Goal: Find specific page/section: Find specific page/section

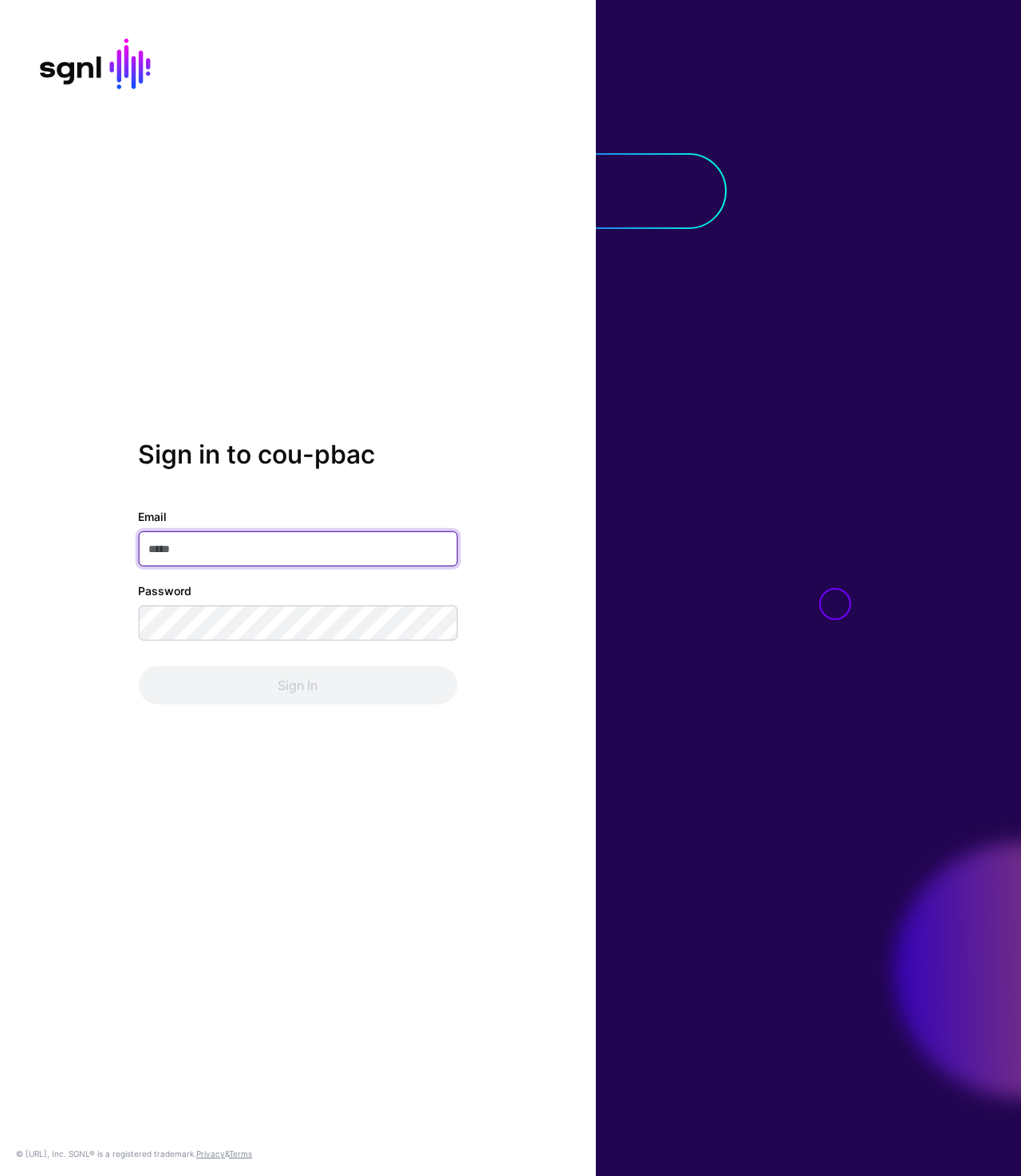
type input "**********"
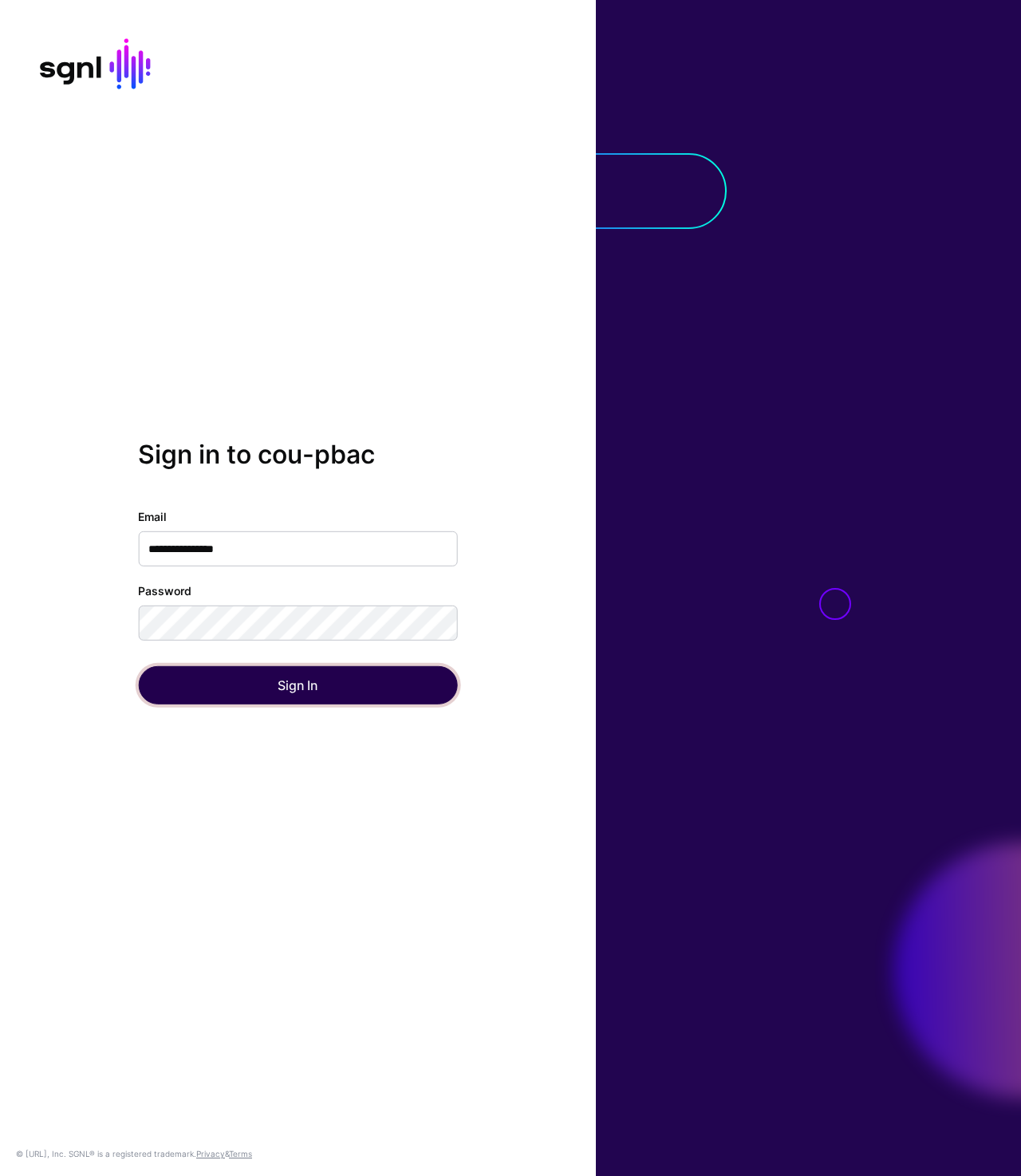
click at [270, 692] on button "Sign In" at bounding box center [297, 685] width 319 height 39
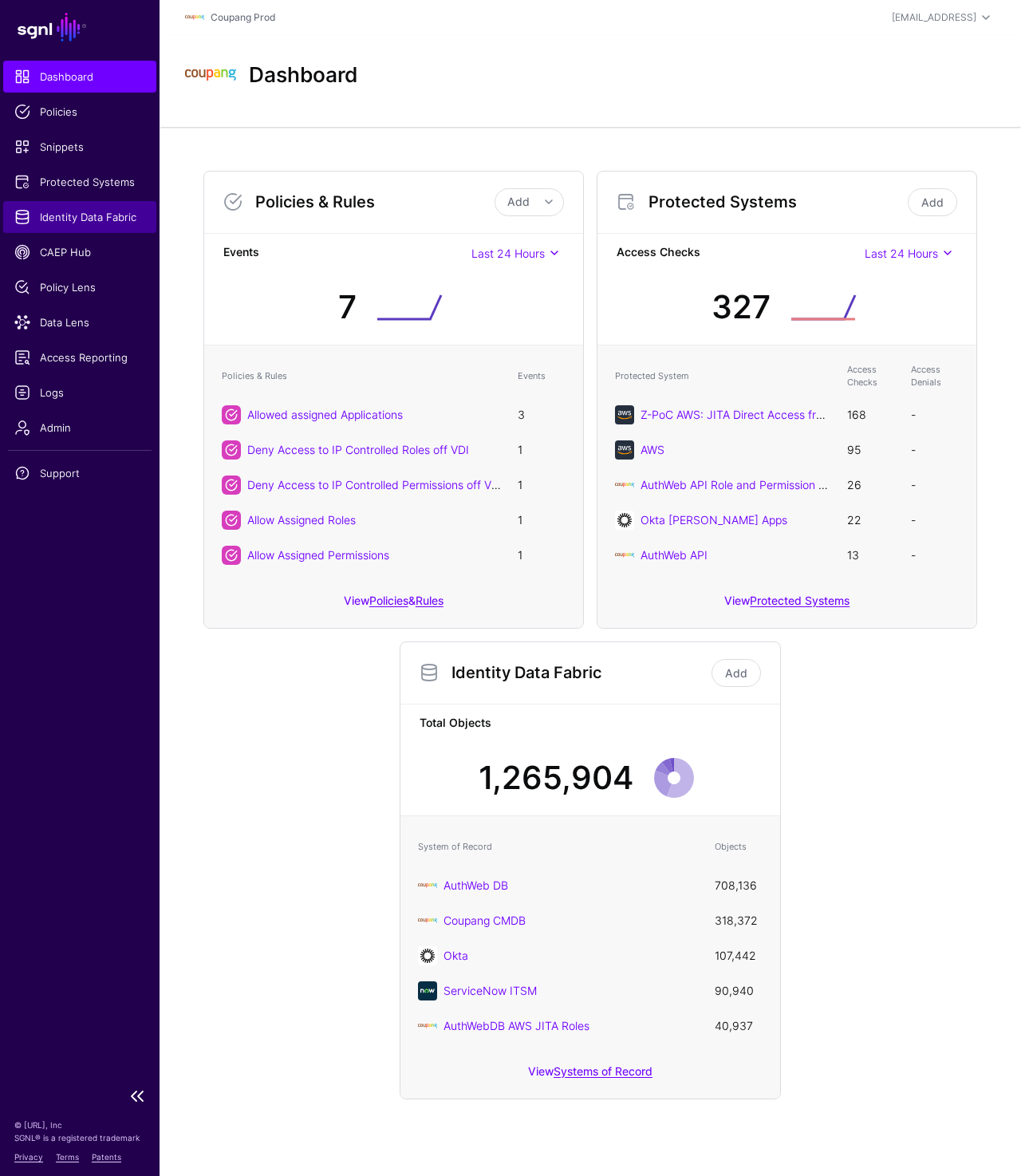
click at [92, 221] on span "Identity Data Fabric" at bounding box center [79, 217] width 131 height 16
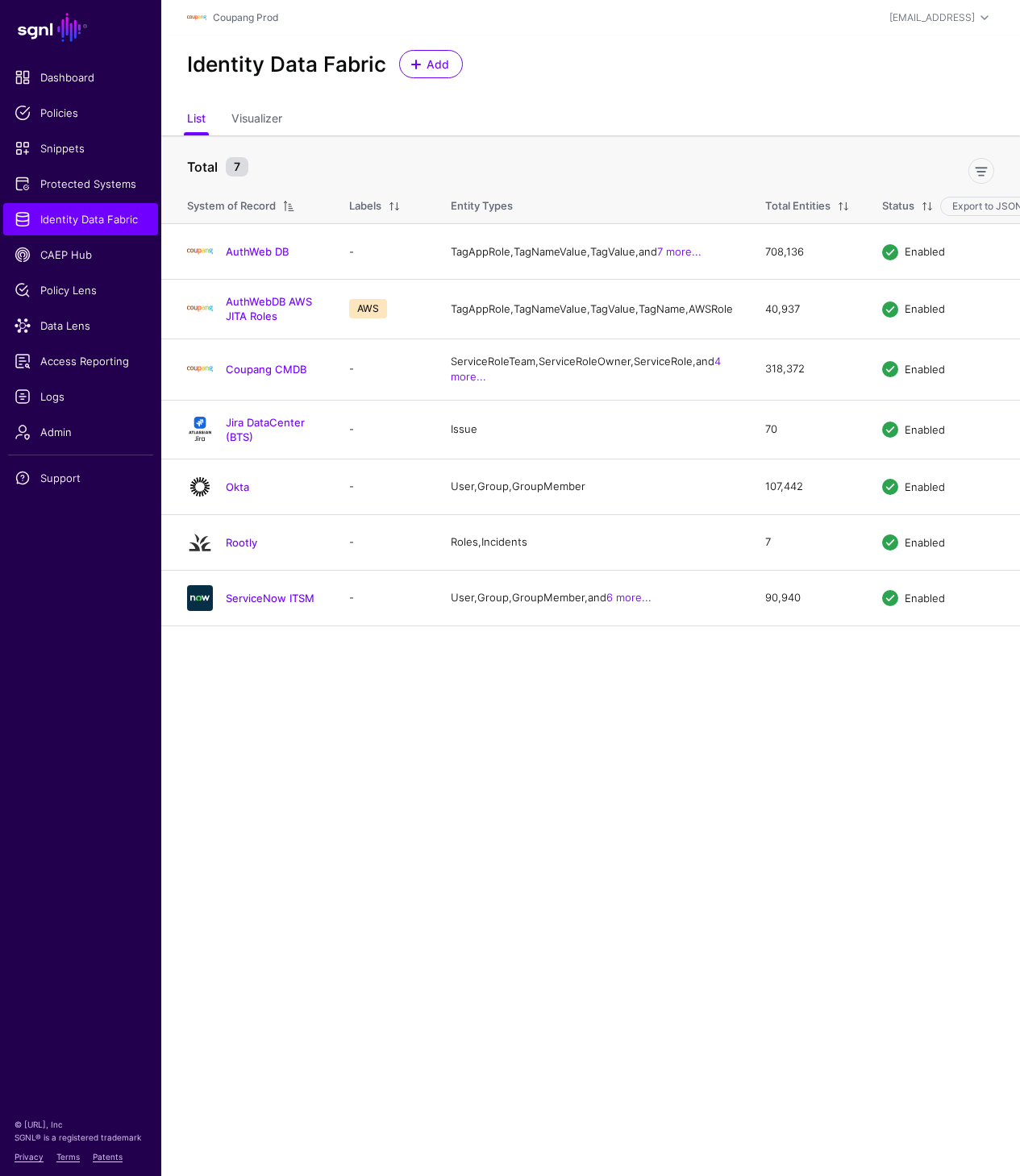
click at [309, 732] on main "SGNL Dashboard Policies Snippets Protected Systems Identity Data Fabric CAEP Hu…" at bounding box center [510, 588] width 1020 height 1176
click at [105, 186] on span "Protected Systems" at bounding box center [80, 184] width 133 height 16
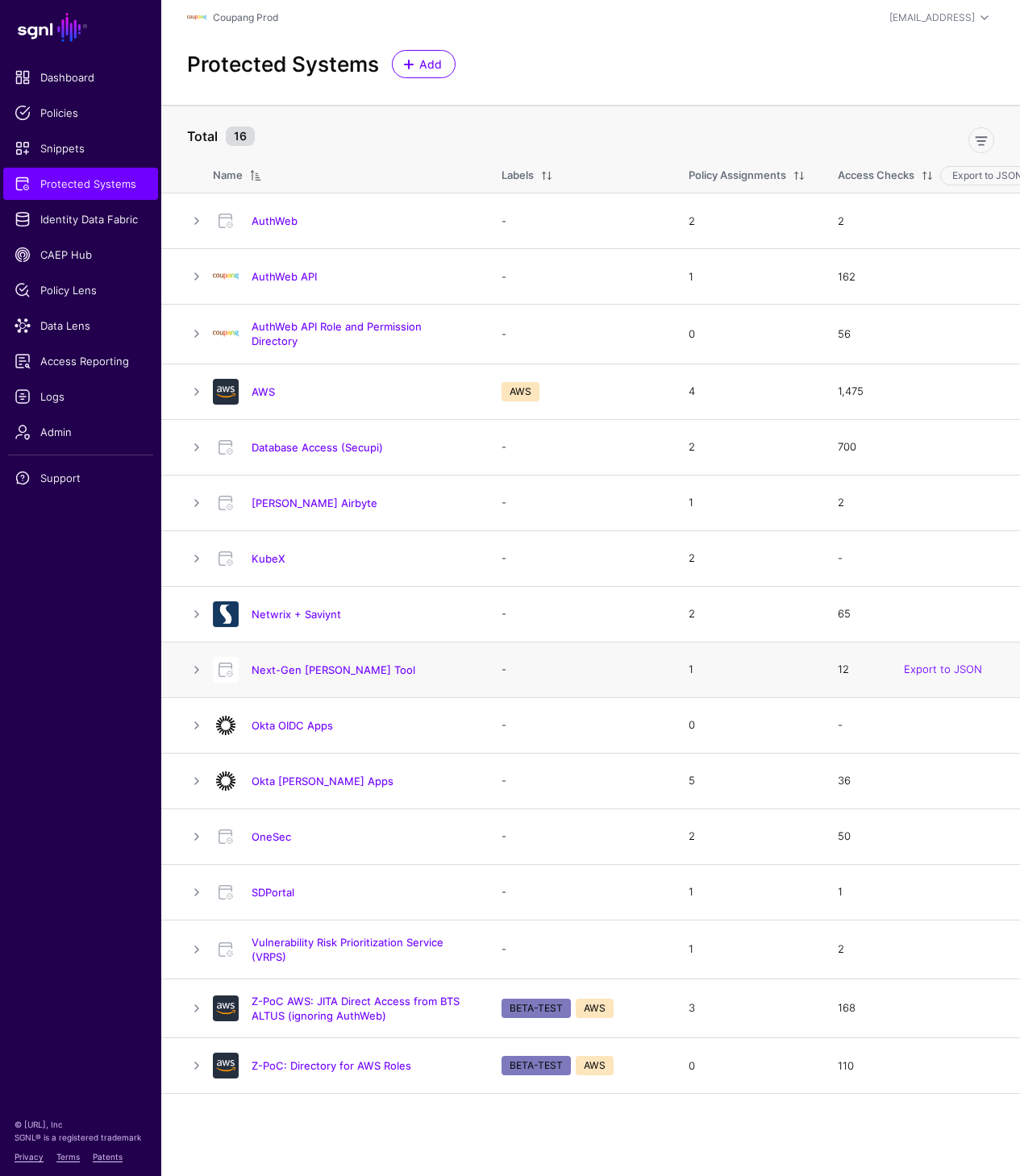
scroll to position [12, 0]
click at [86, 428] on span "Admin" at bounding box center [80, 432] width 133 height 16
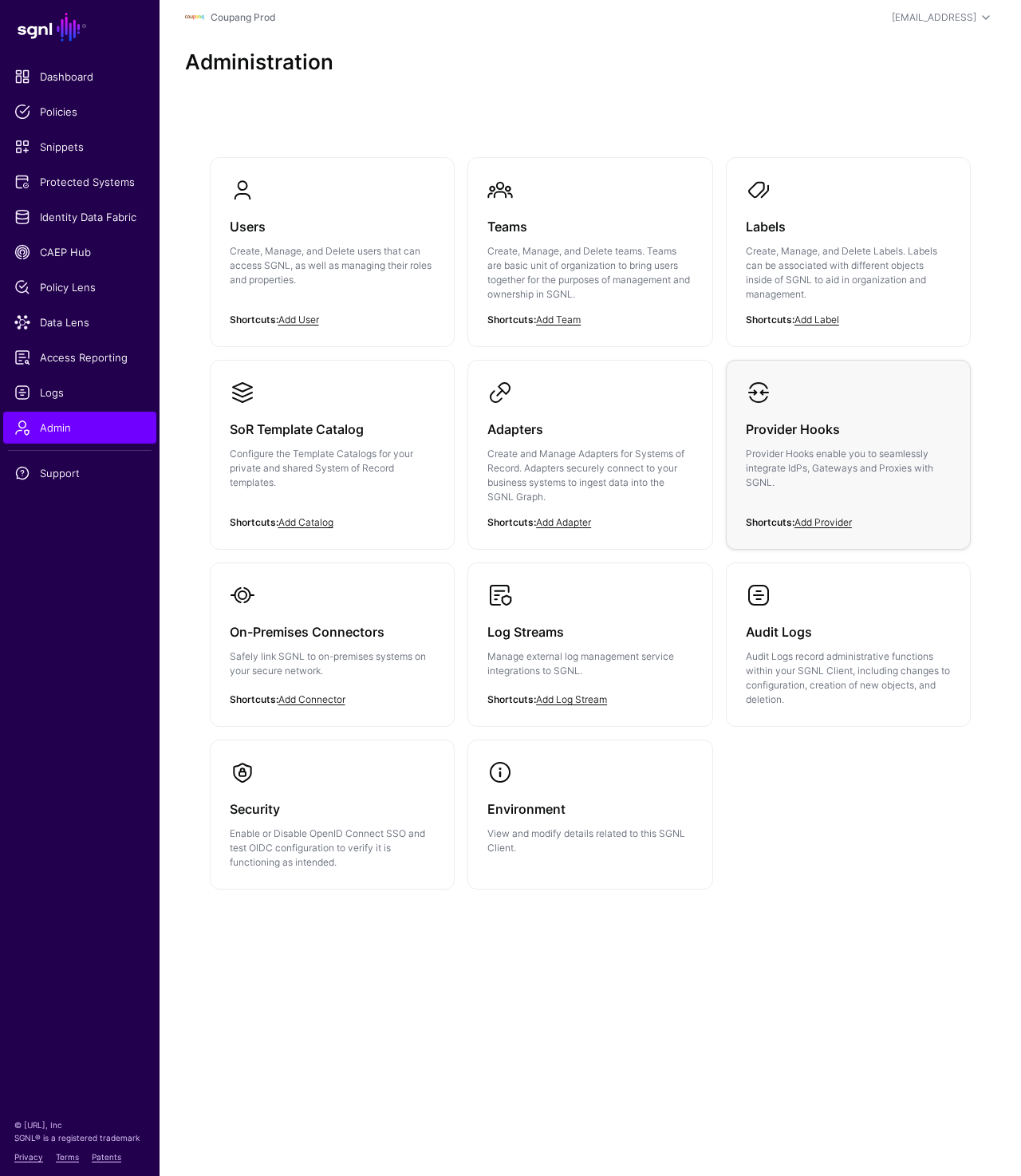
click at [777, 464] on p "Provider Hooks enable you to seamlessly integrate IdPs, Gateways and Proxies wi…" at bounding box center [849, 468] width 206 height 43
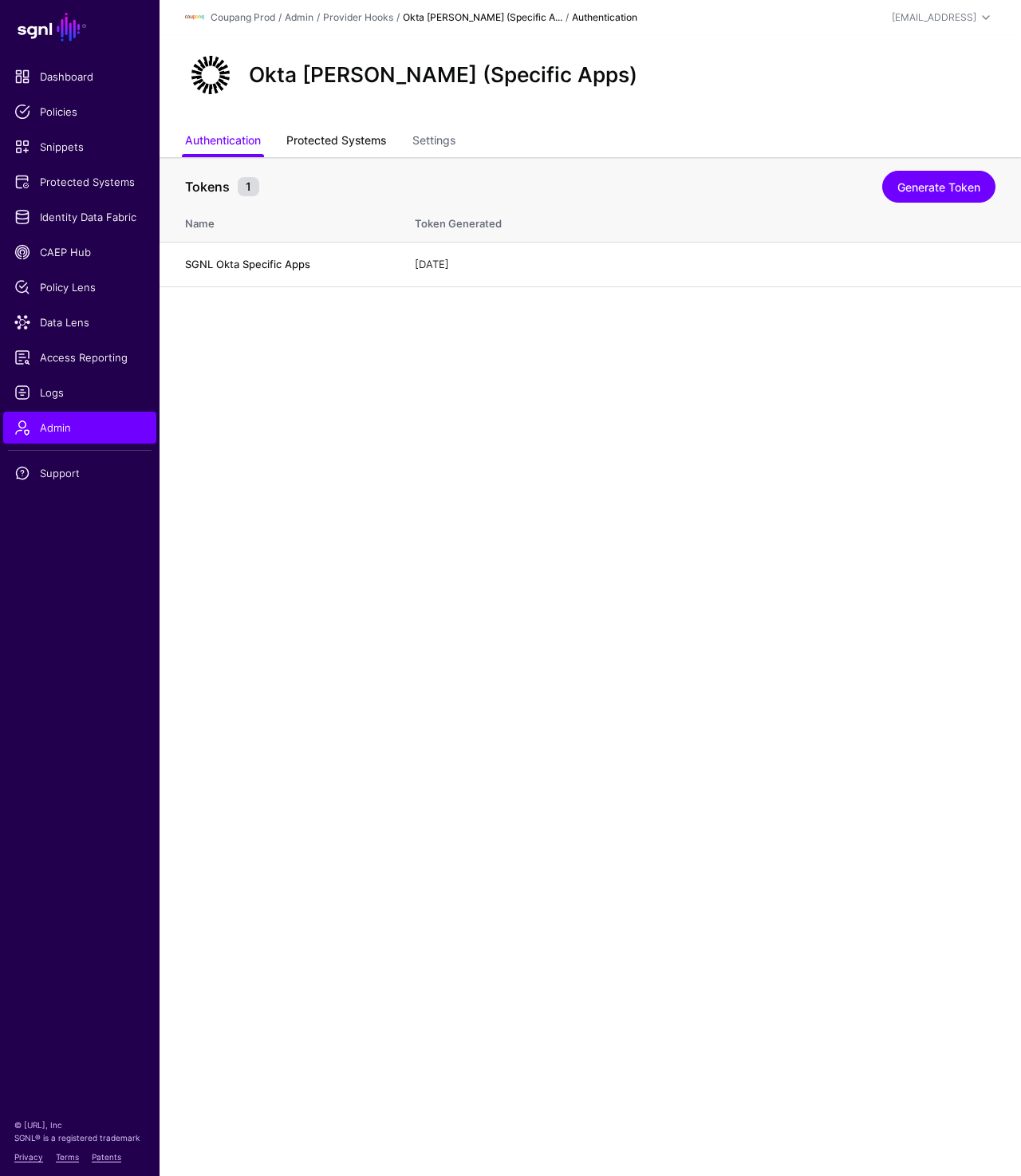
click at [332, 144] on link "Protected Systems" at bounding box center [336, 142] width 99 height 30
click at [318, 135] on link "Protected Systems" at bounding box center [336, 142] width 99 height 30
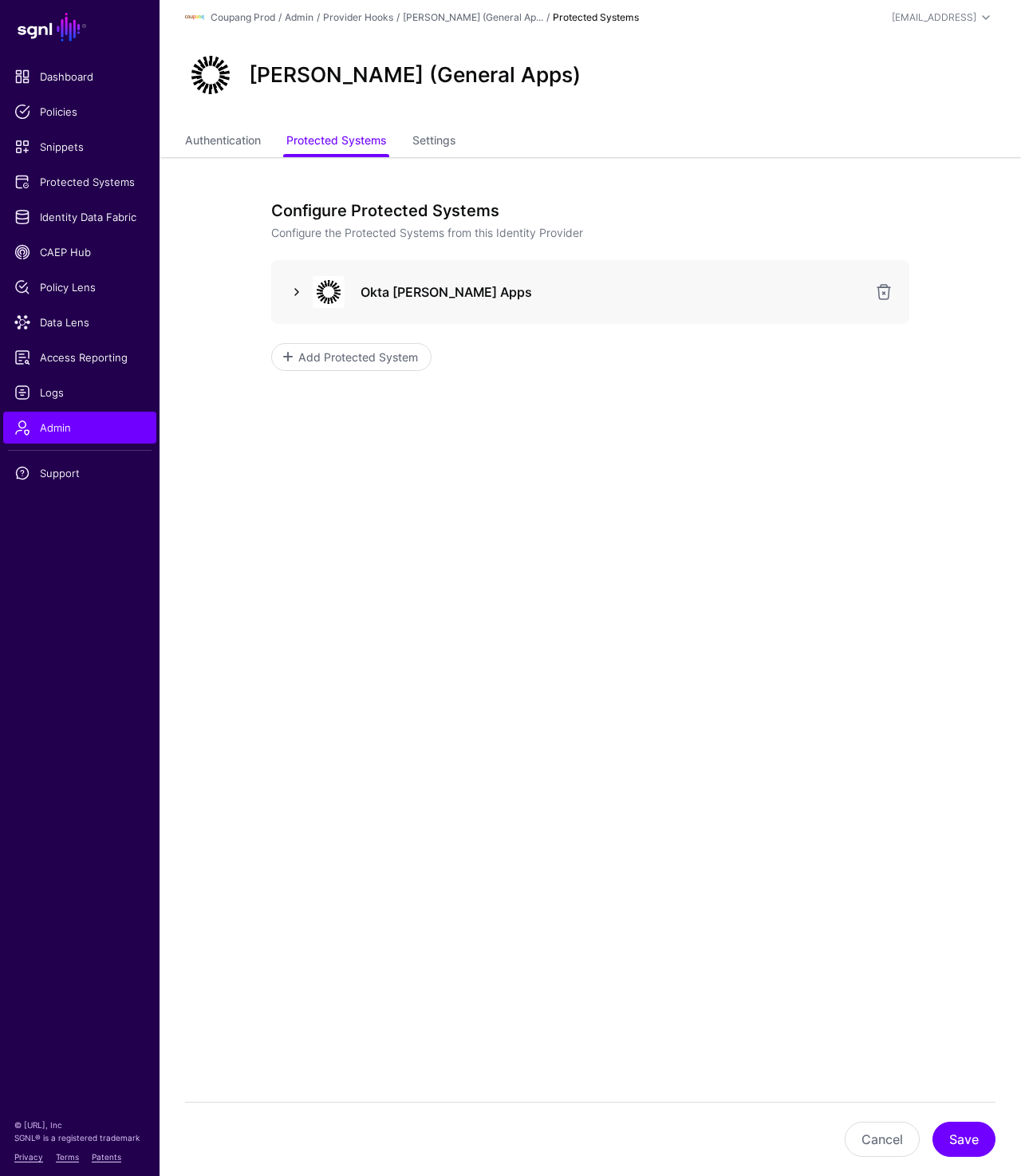
click at [290, 289] on link at bounding box center [296, 292] width 19 height 19
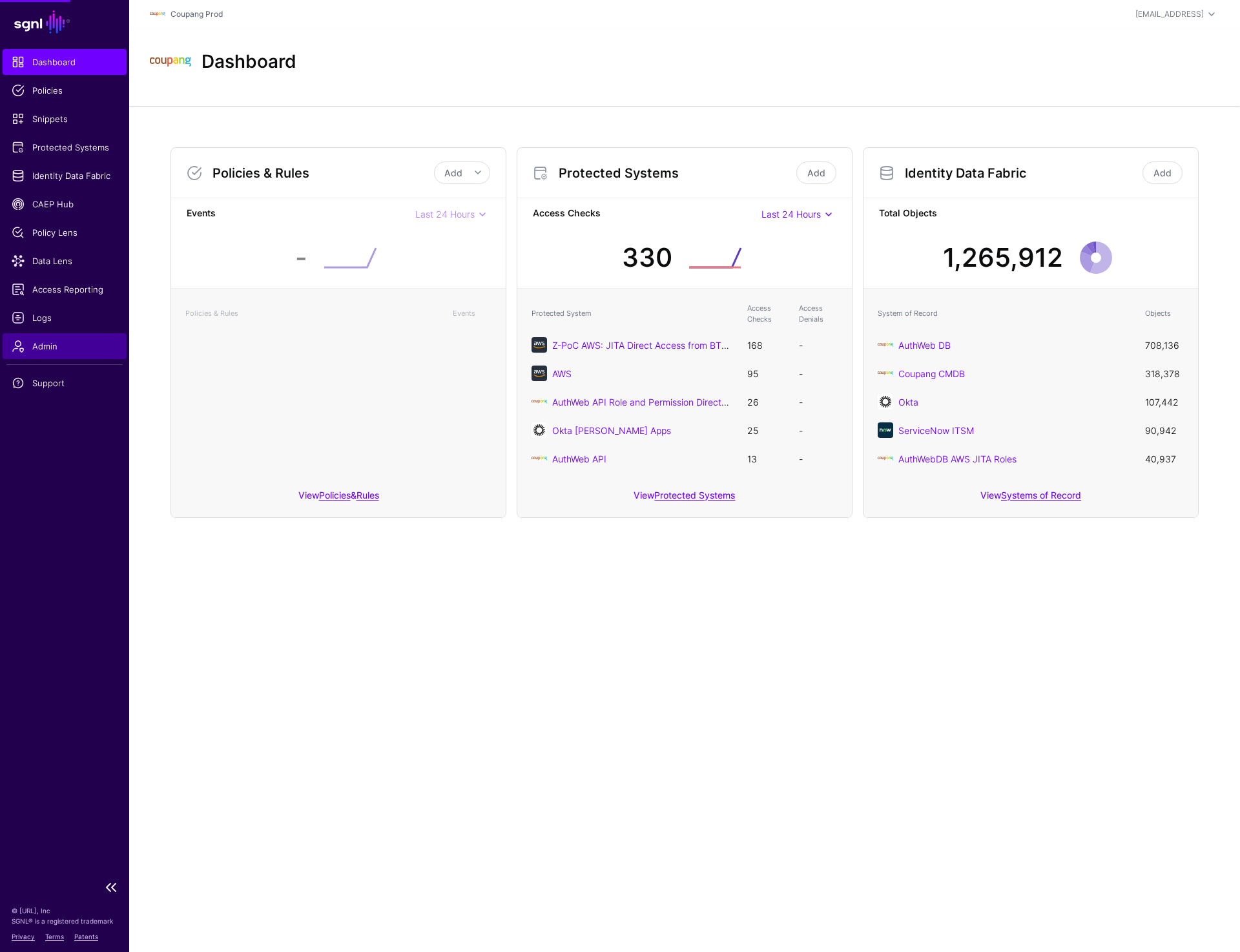
click at [56, 337] on link "Admin" at bounding box center [65, 346] width 124 height 26
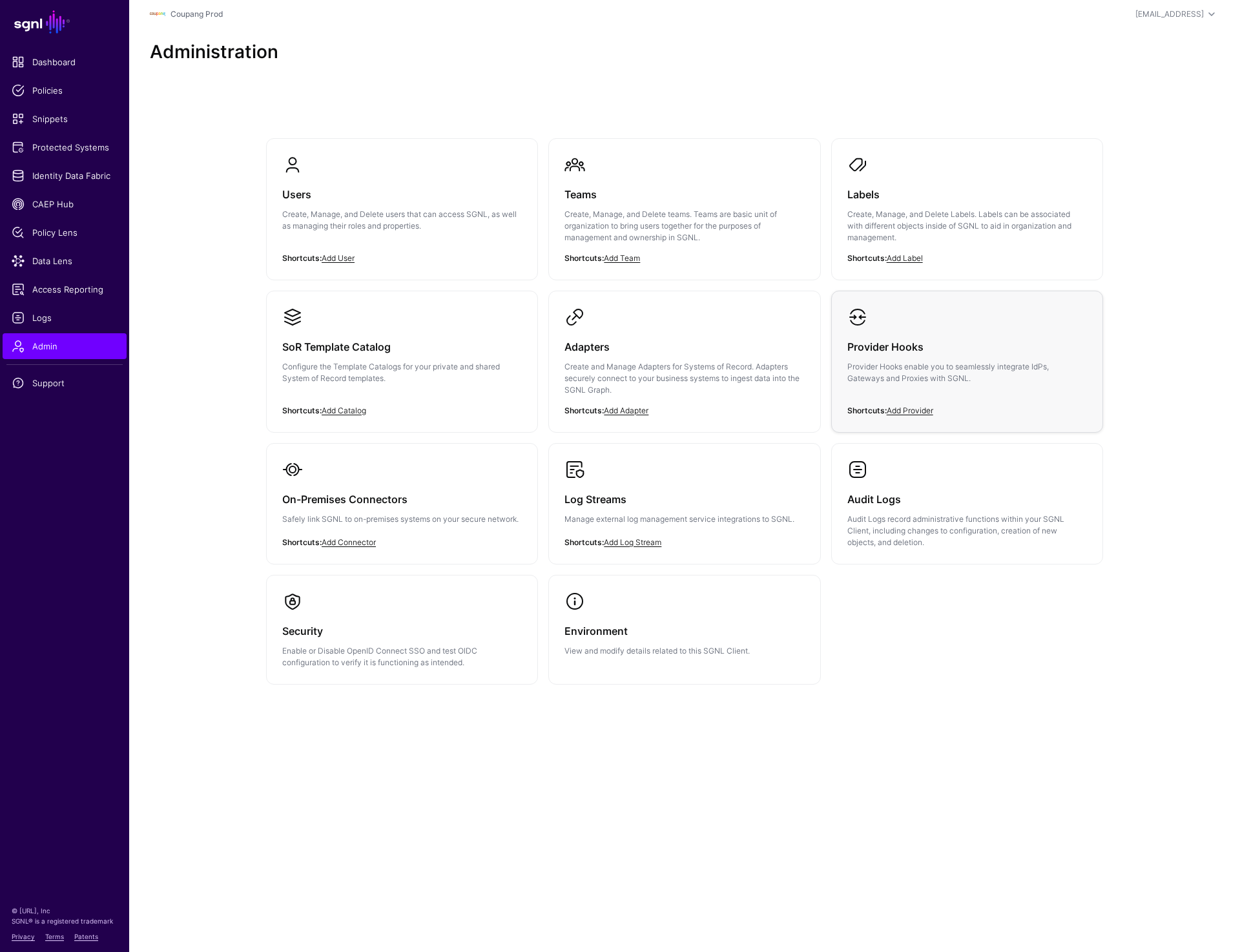
click at [954, 328] on div "Provider Hooks Provider Hooks enable you to seamlessly integrate IdPs, Gateways…" at bounding box center [967, 366] width 239 height 78
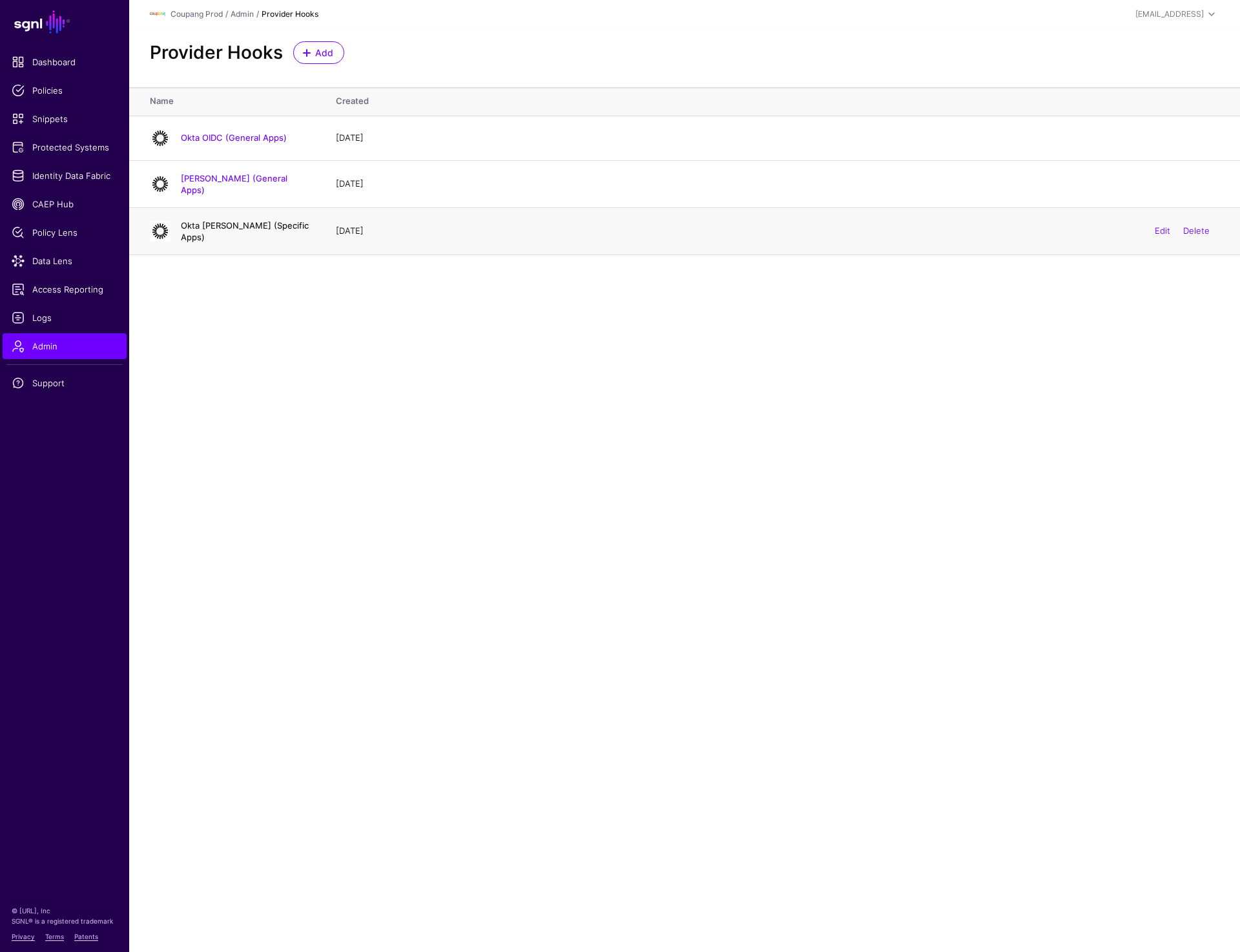
click at [253, 224] on link "Okta [PERSON_NAME] (Specific Apps)" at bounding box center [245, 231] width 128 height 22
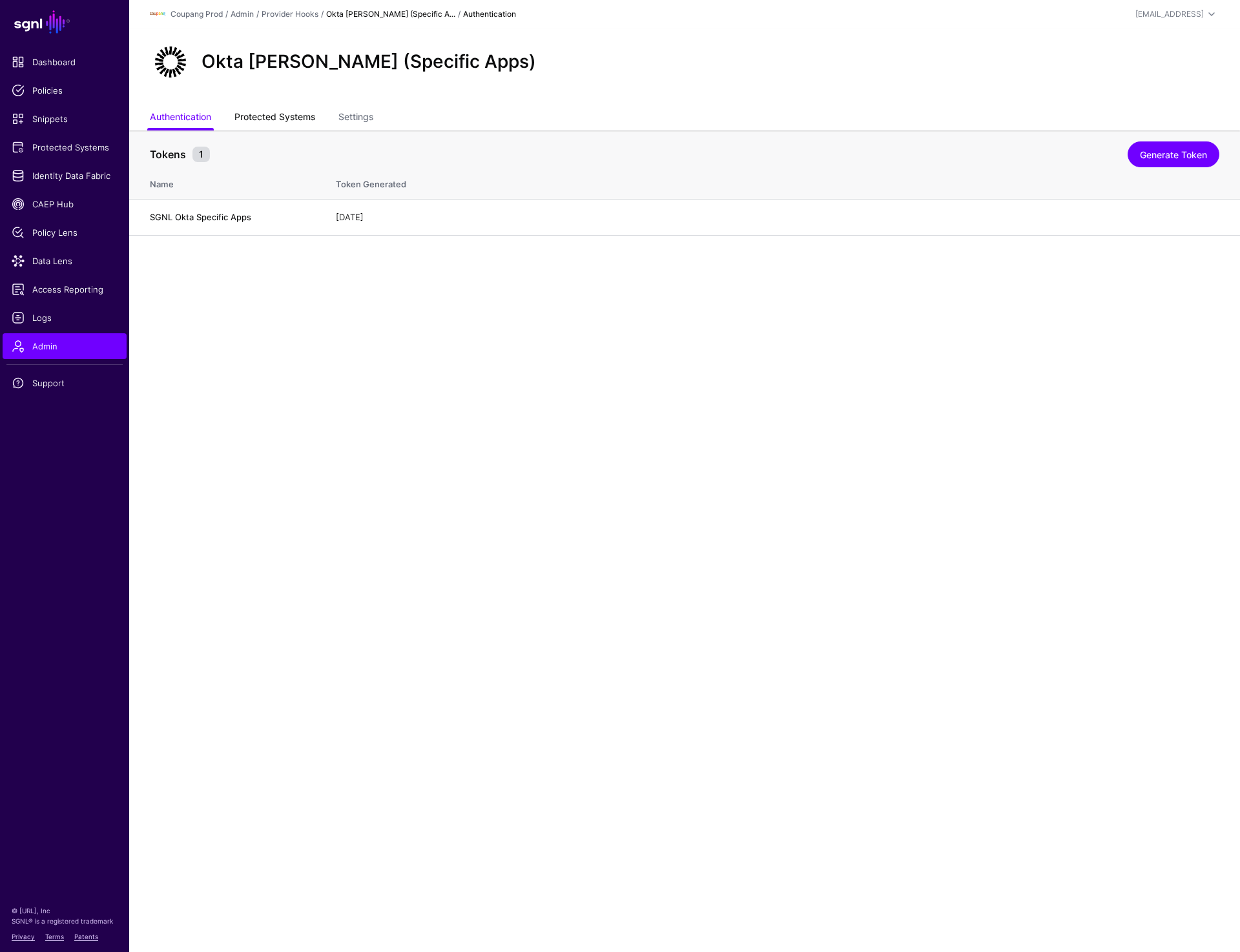
click at [252, 127] on link "Protected Systems" at bounding box center [274, 118] width 80 height 24
